Goal: Information Seeking & Learning: Learn about a topic

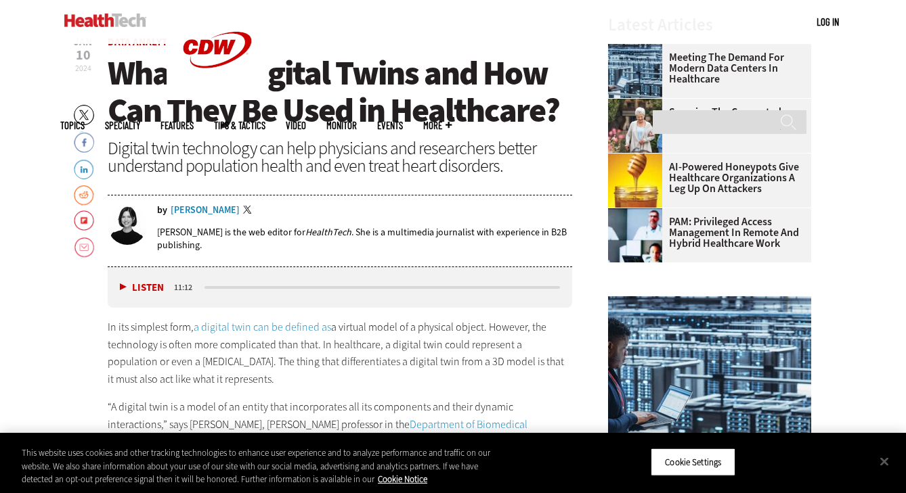
scroll to position [445, 0]
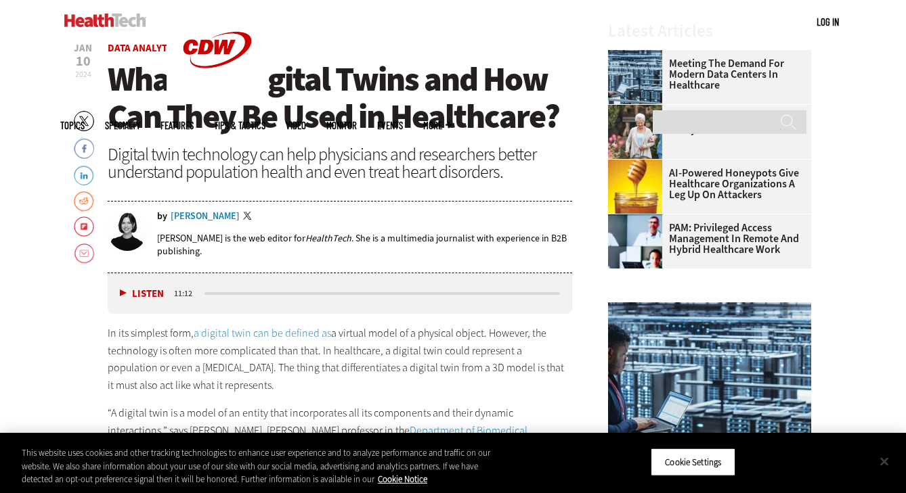
click at [885, 460] on button "Close" at bounding box center [884, 462] width 30 height 30
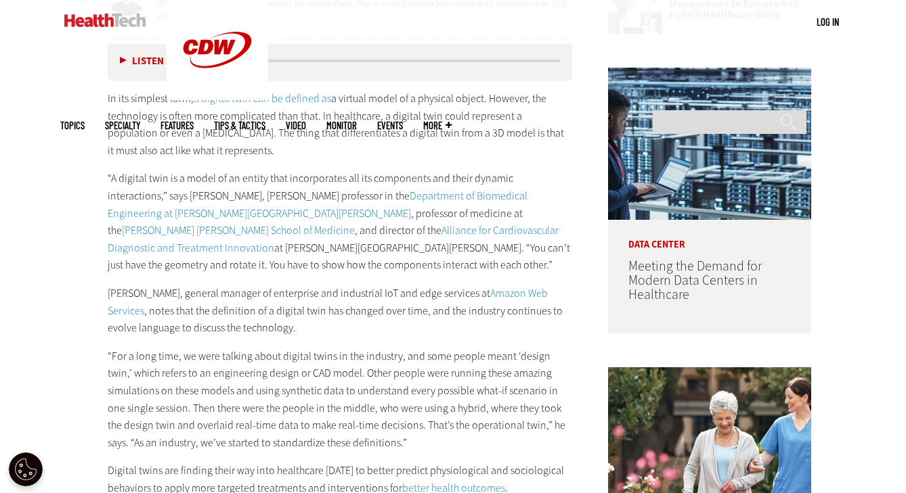
scroll to position [679, 0]
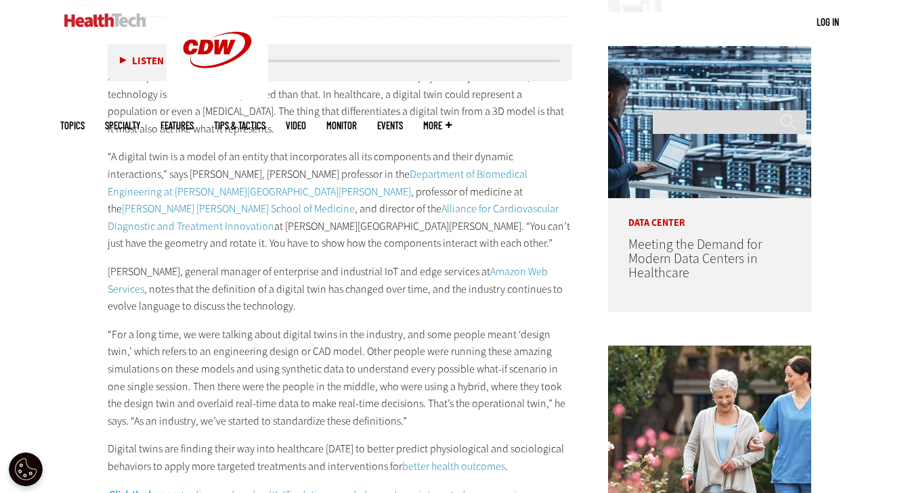
scroll to position [703, 0]
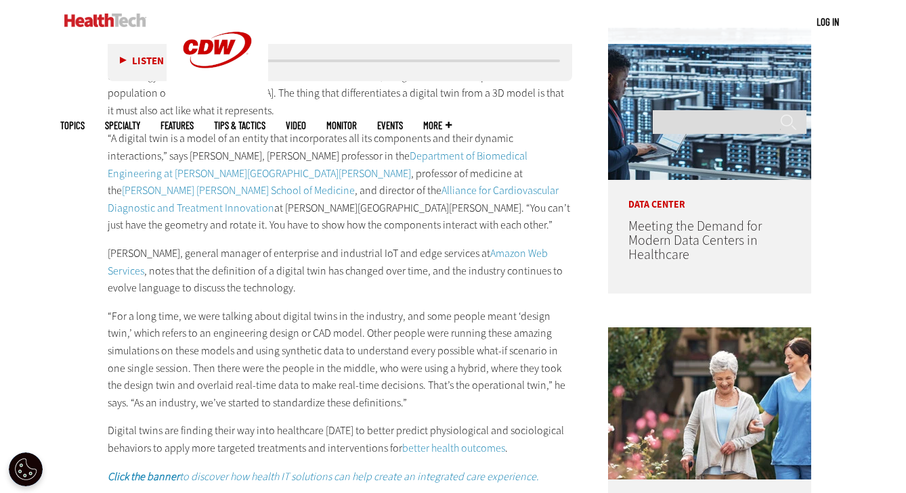
scroll to position [721, 0]
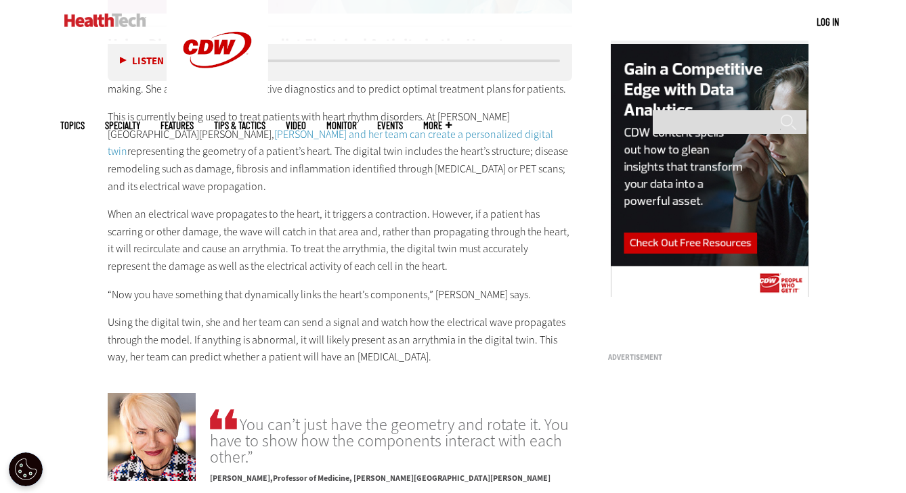
scroll to position [1292, 0]
